Goal: Information Seeking & Learning: Compare options

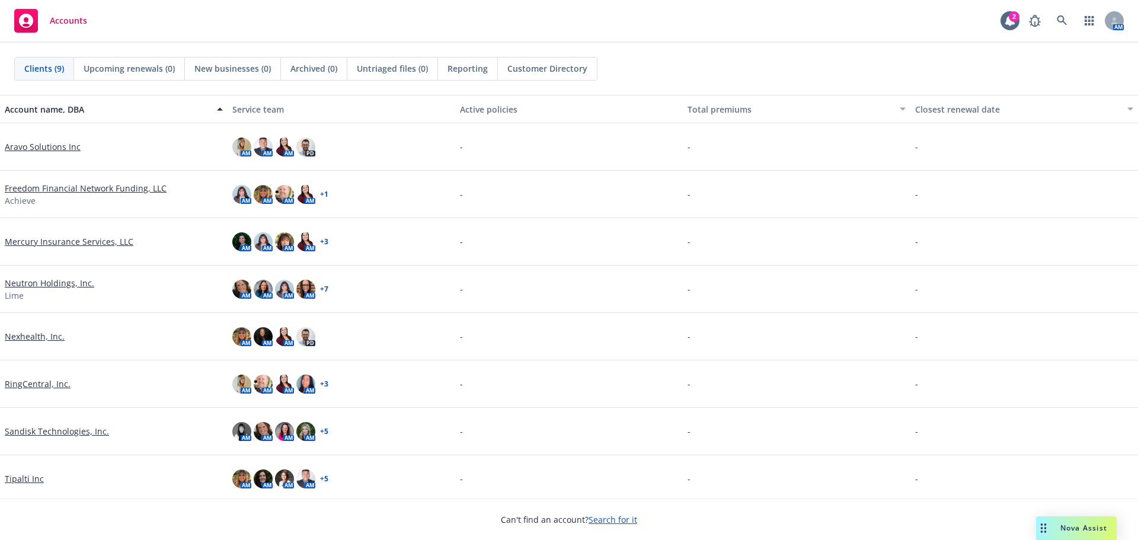
click at [1064, 530] on span "Nova Assist" at bounding box center [1083, 528] width 47 height 10
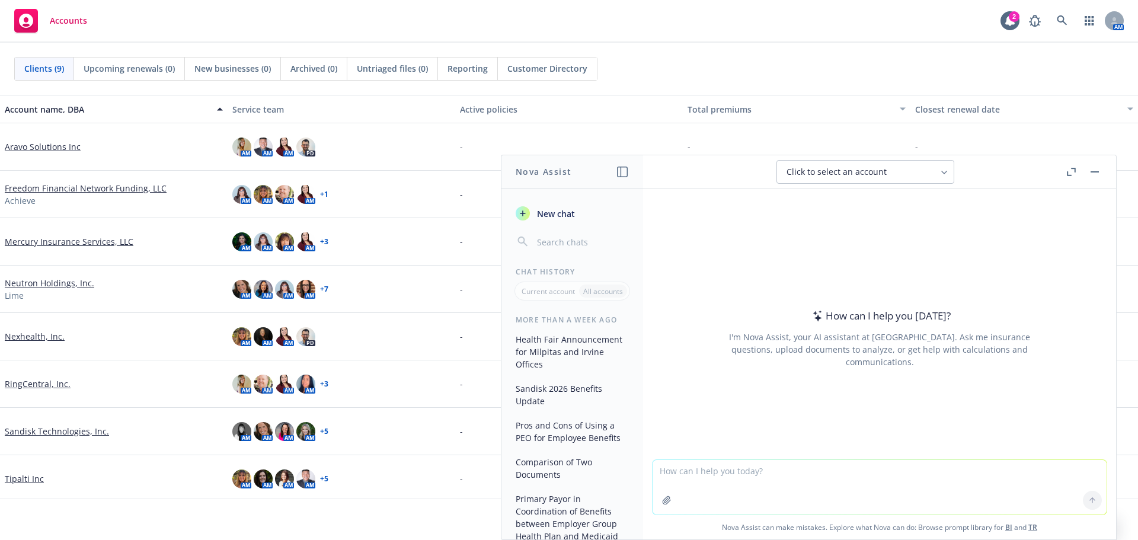
click at [748, 478] on textarea at bounding box center [879, 487] width 454 height 55
click at [860, 496] on textarea "Please draft fun language to include in an invite" at bounding box center [879, 487] width 454 height 56
type textarea "Please draft fun language to include in an invite for an Open Enrollment webinar"
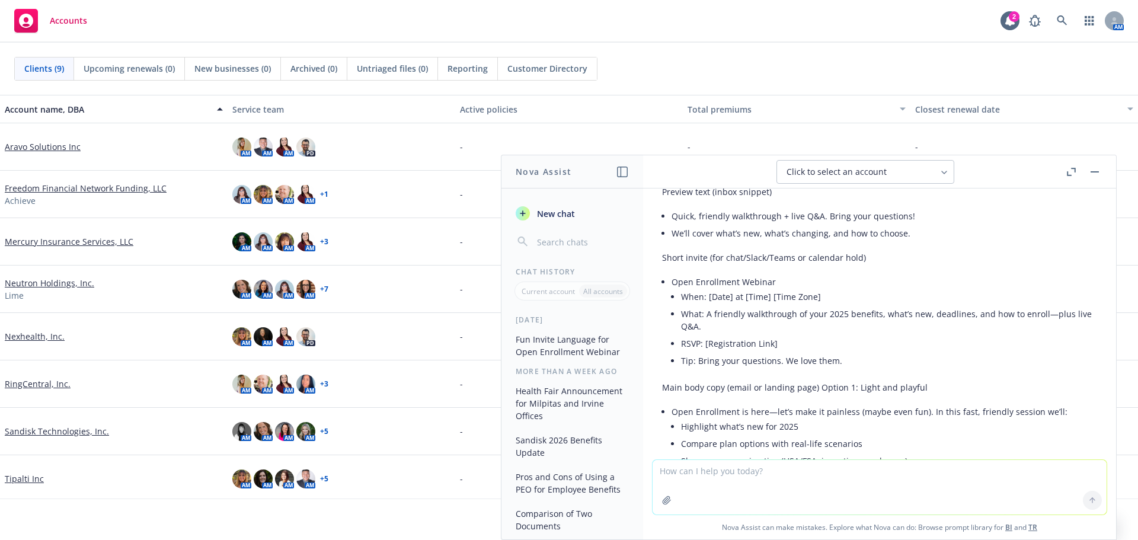
scroll to position [243, 0]
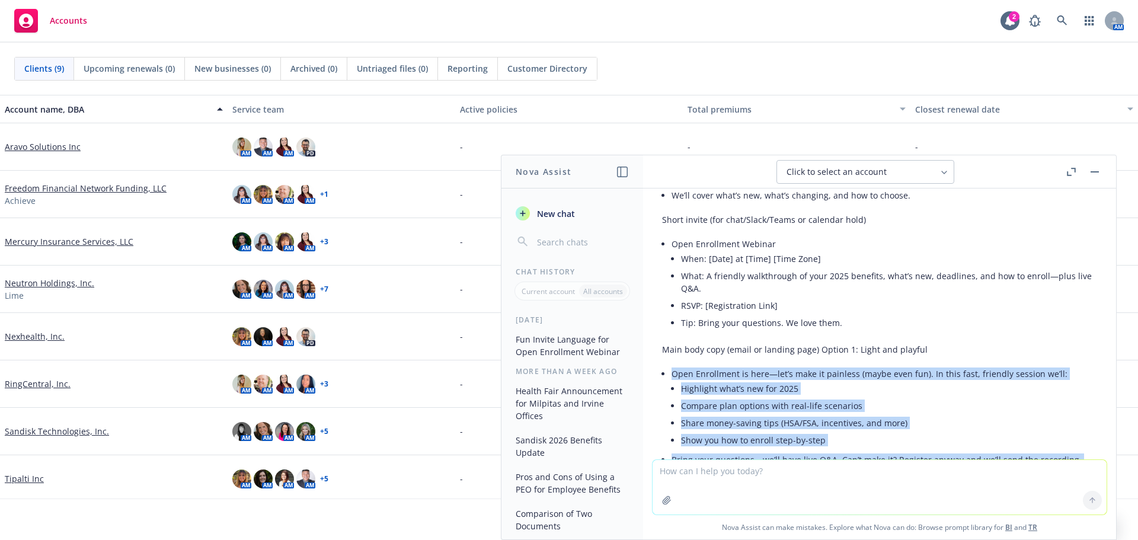
drag, startPoint x: 812, startPoint y: 325, endPoint x: 670, endPoint y: 378, distance: 151.9
copy ul "Open Enrollment is here—let’s make it painless (maybe even fun). In this fast, …"
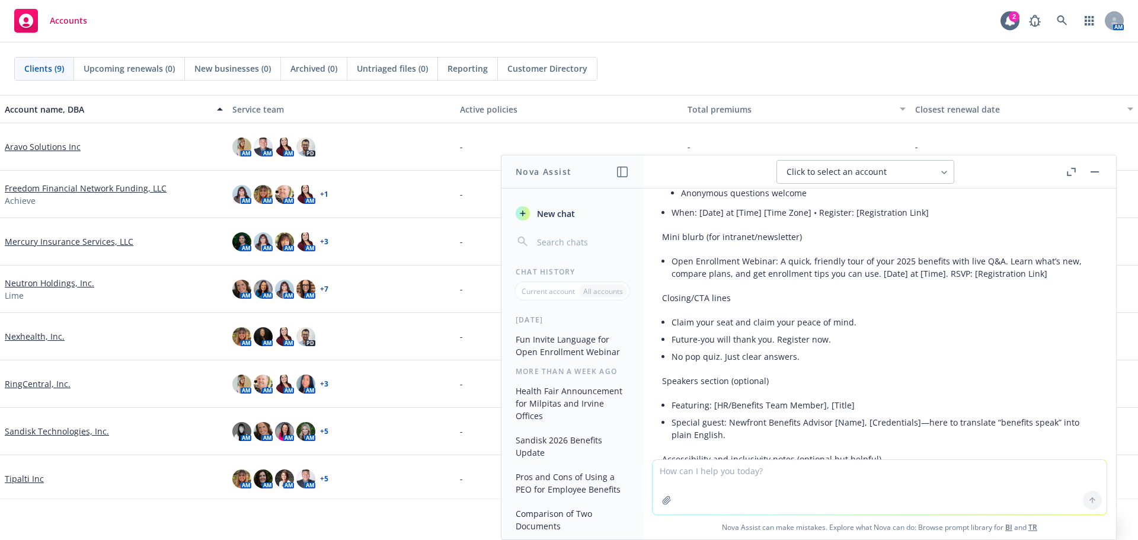
scroll to position [835, 0]
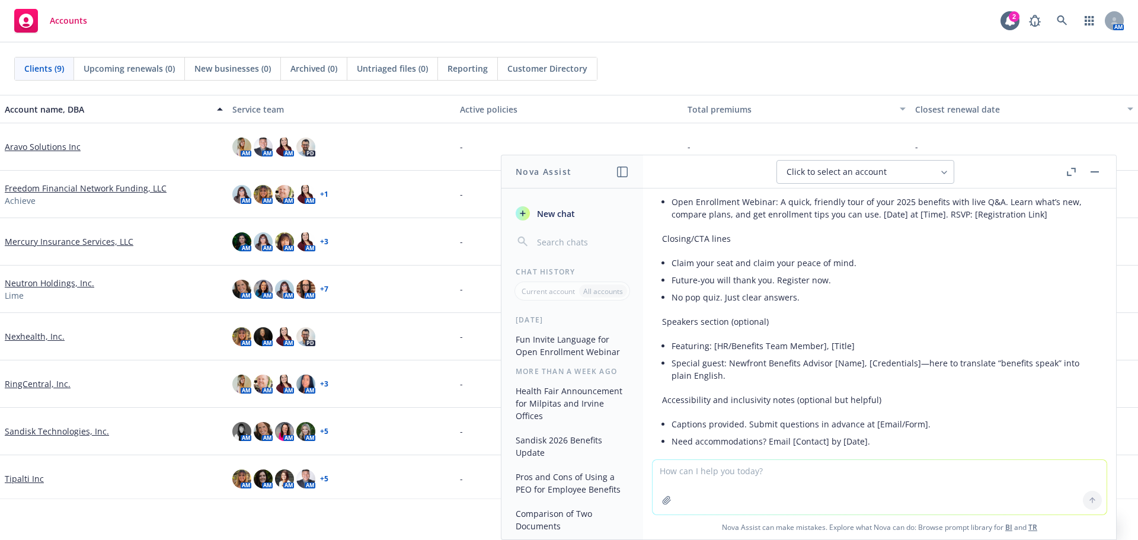
click at [587, 37] on div "Accounts 2 AM" at bounding box center [569, 21] width 1138 height 43
click at [1097, 174] on button "button" at bounding box center [1094, 172] width 14 height 14
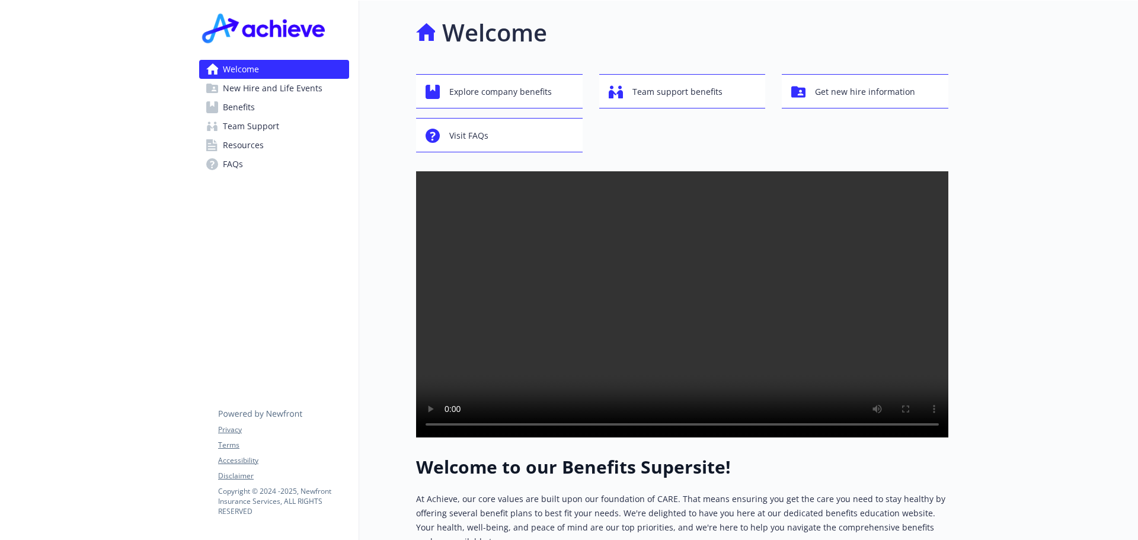
drag, startPoint x: 245, startPoint y: 110, endPoint x: 269, endPoint y: 115, distance: 24.3
click at [245, 110] on span "Benefits" at bounding box center [239, 107] width 32 height 19
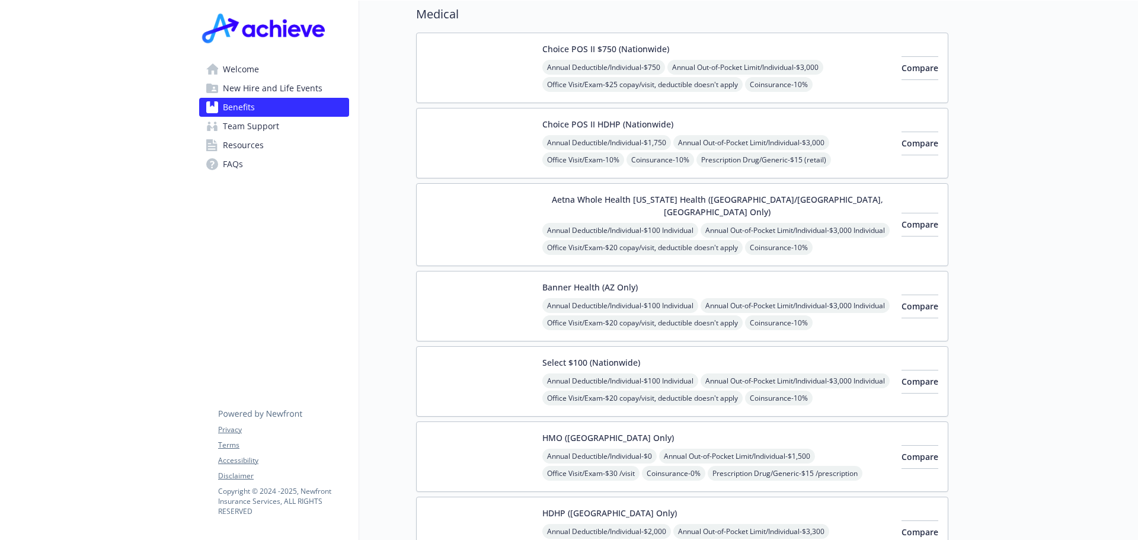
scroll to position [118, 0]
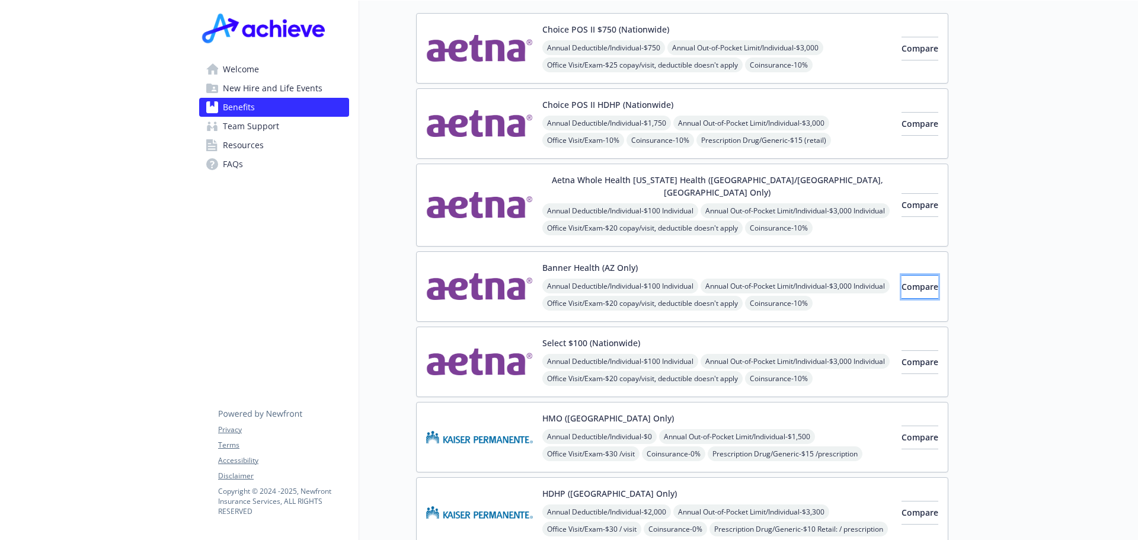
click at [901, 281] on span "Compare" at bounding box center [919, 286] width 37 height 11
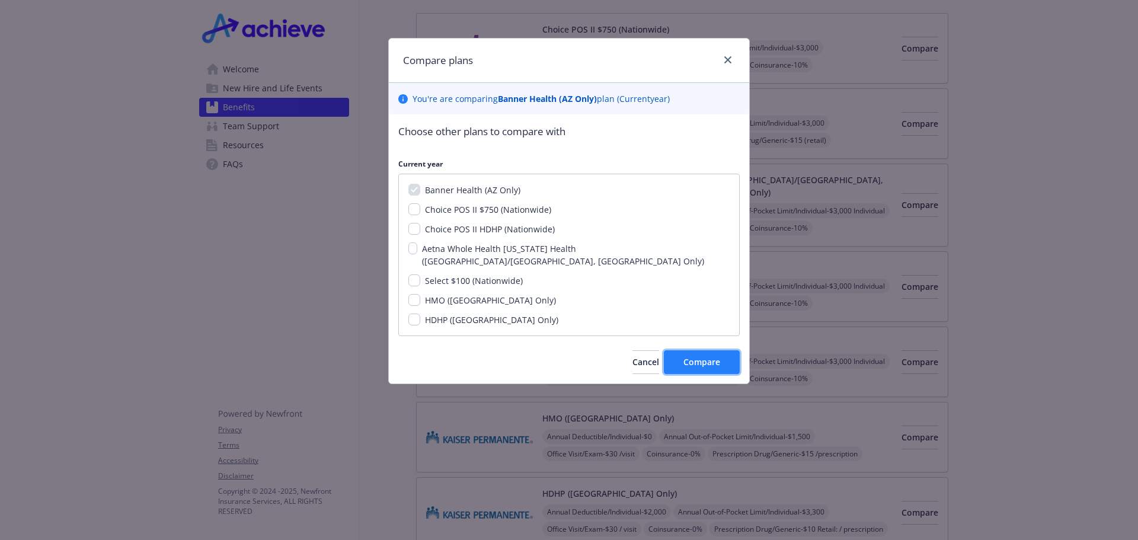
click at [698, 356] on span "Compare" at bounding box center [701, 361] width 37 height 11
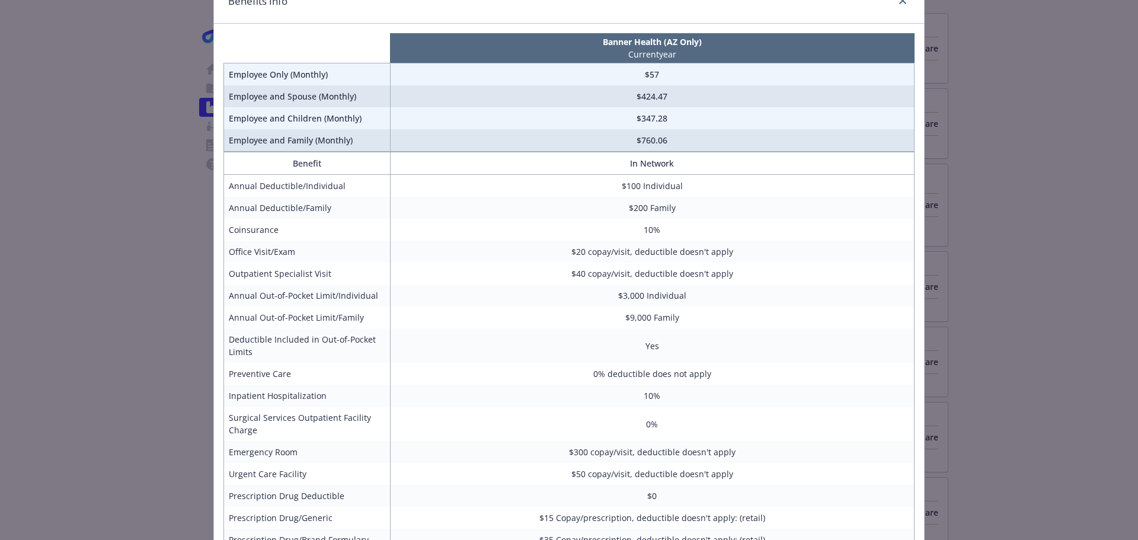
scroll to position [0, 0]
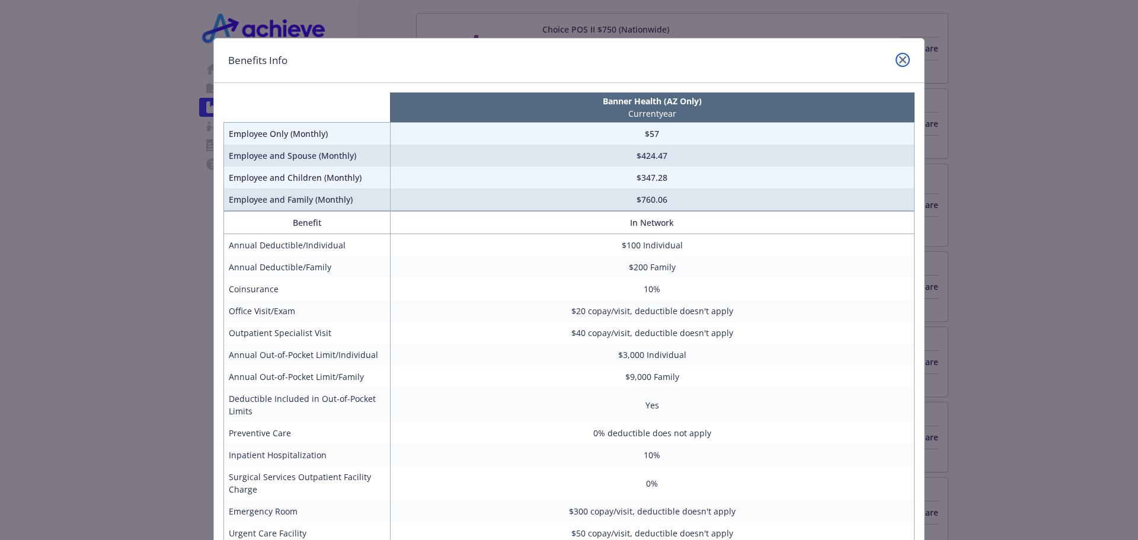
click at [899, 56] on icon "close" at bounding box center [902, 59] width 7 height 7
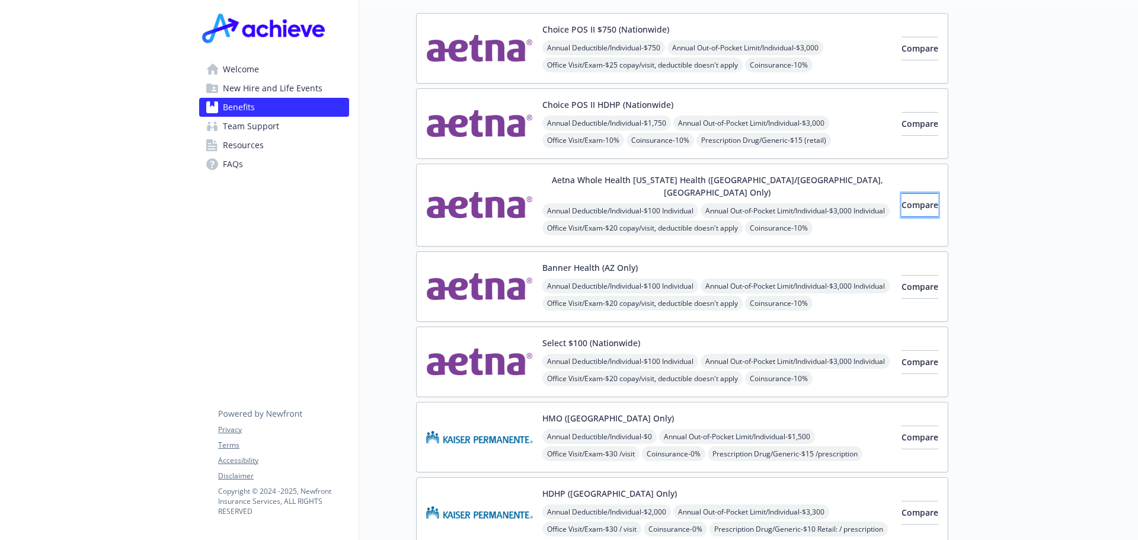
click at [902, 203] on span "Compare" at bounding box center [919, 204] width 37 height 11
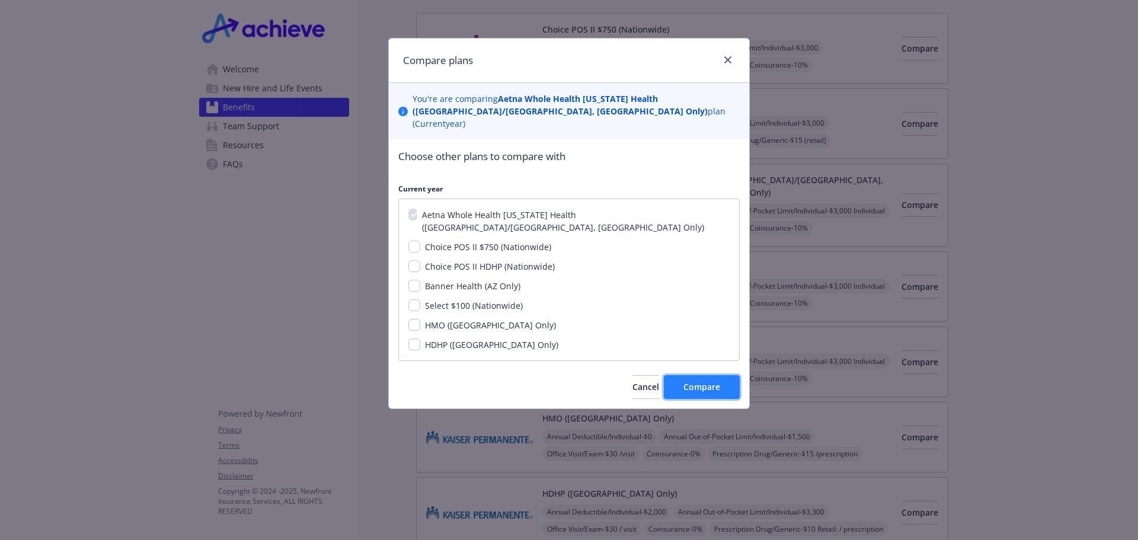
click at [717, 381] on span "Compare" at bounding box center [701, 386] width 37 height 11
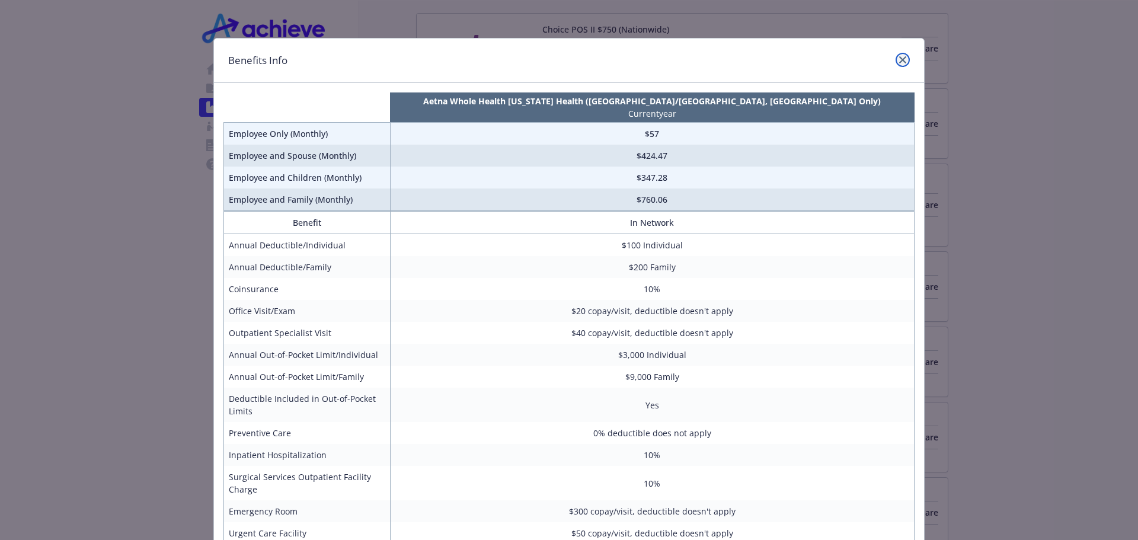
click at [899, 60] on icon "close" at bounding box center [902, 59] width 7 height 7
